Goal: Transaction & Acquisition: Purchase product/service

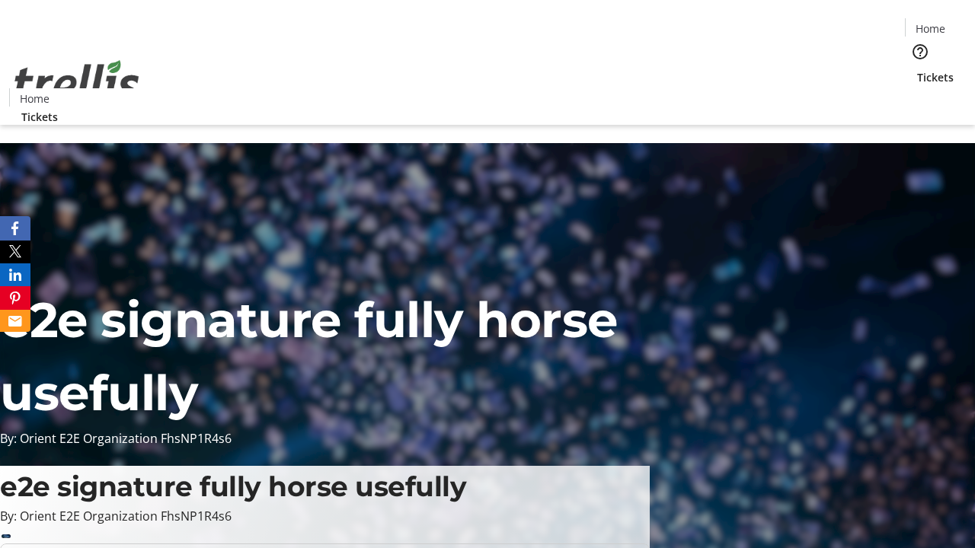
click at [917, 69] on span "Tickets" at bounding box center [935, 77] width 37 height 16
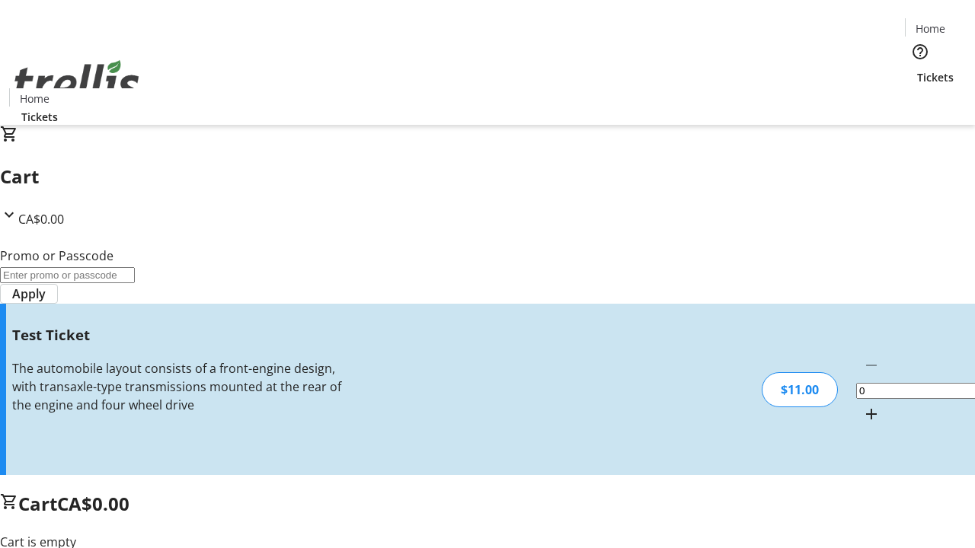
click at [862, 405] on mat-icon "Increment by one" at bounding box center [871, 414] width 18 height 18
type input "1"
type input "UNLOCK"
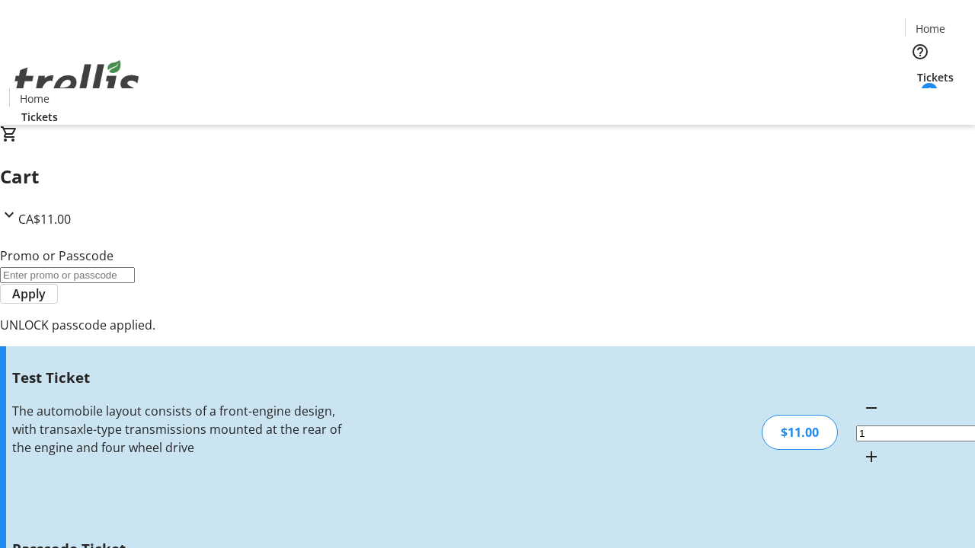
type input "5"
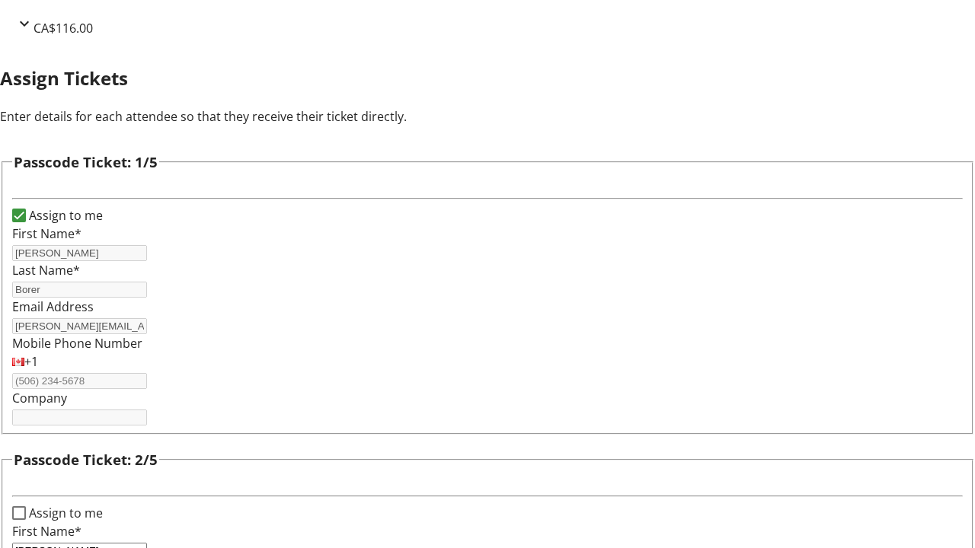
type input "[PERSON_NAME]"
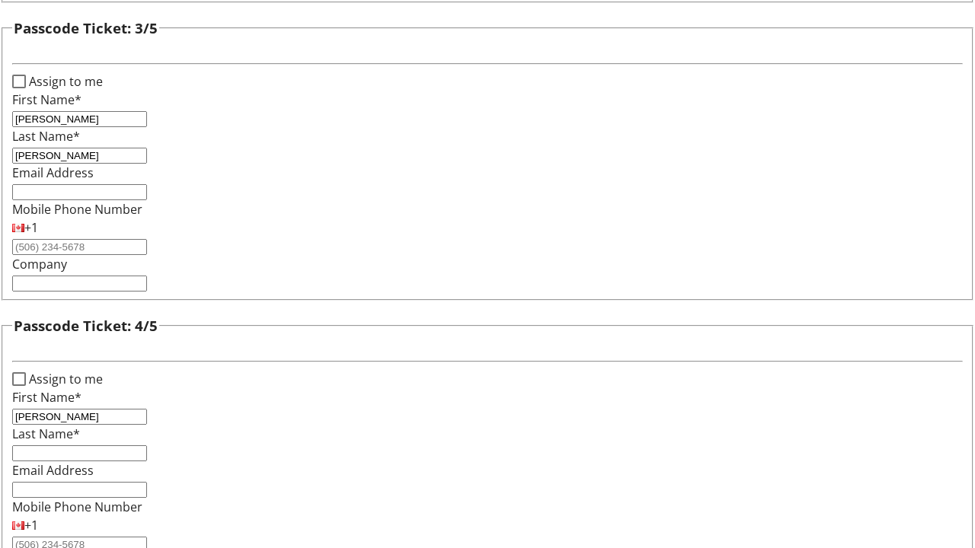
type input "[PERSON_NAME]"
checkbox input "true"
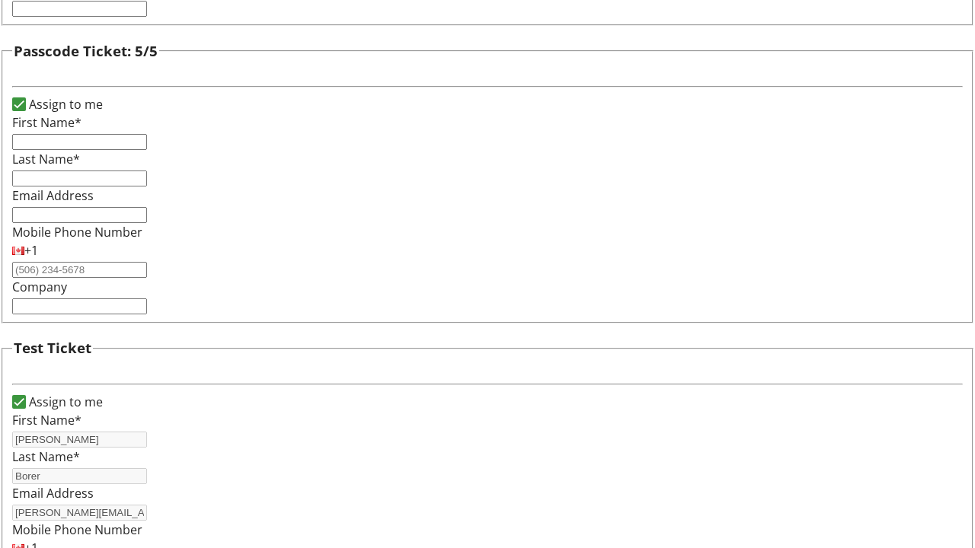
type input "[PERSON_NAME]"
type input "Borer"
type input "[PERSON_NAME][EMAIL_ADDRESS][DOMAIN_NAME]"
